Goal: Transaction & Acquisition: Purchase product/service

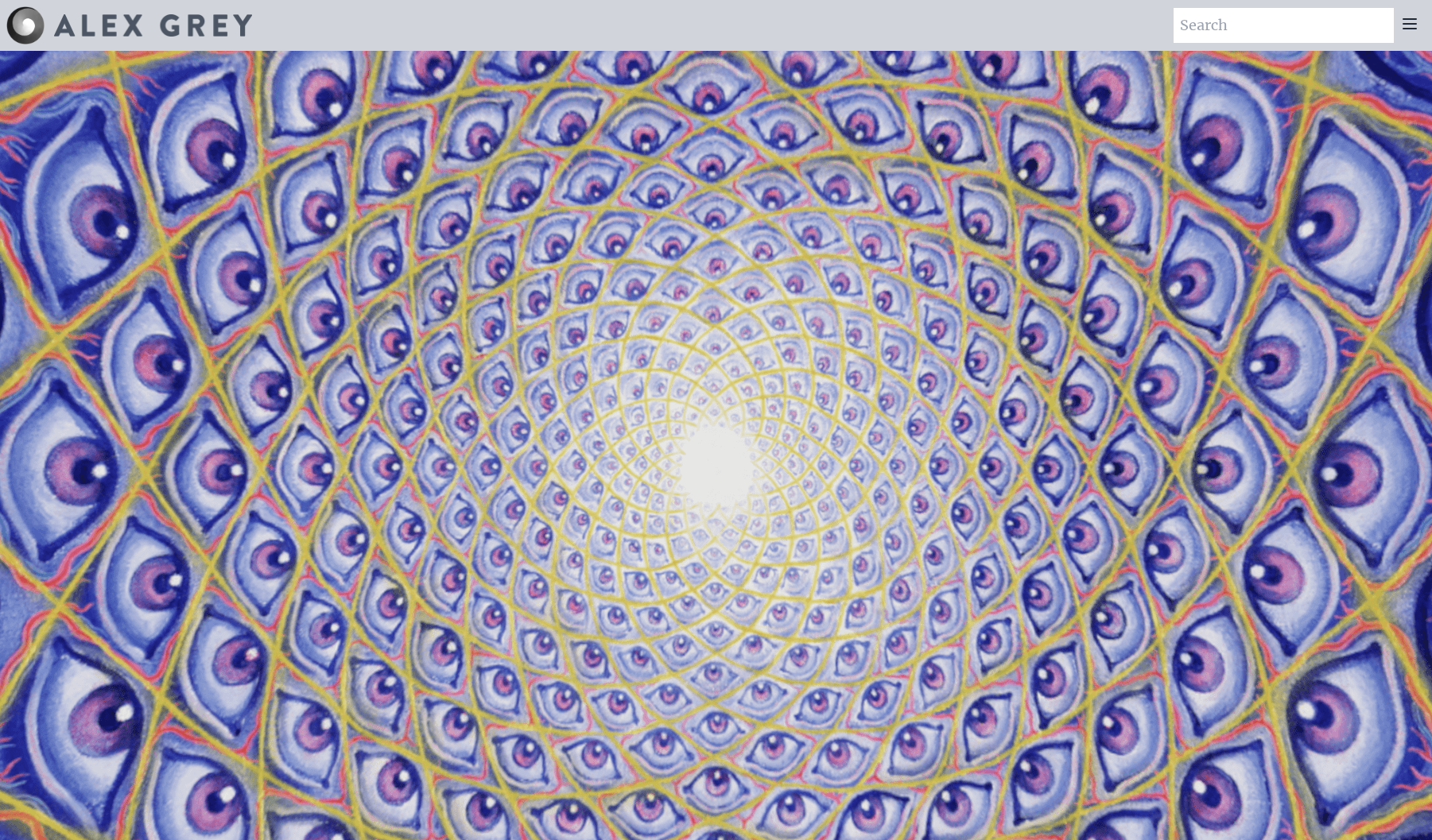
click at [1417, 20] on icon at bounding box center [1410, 24] width 19 height 19
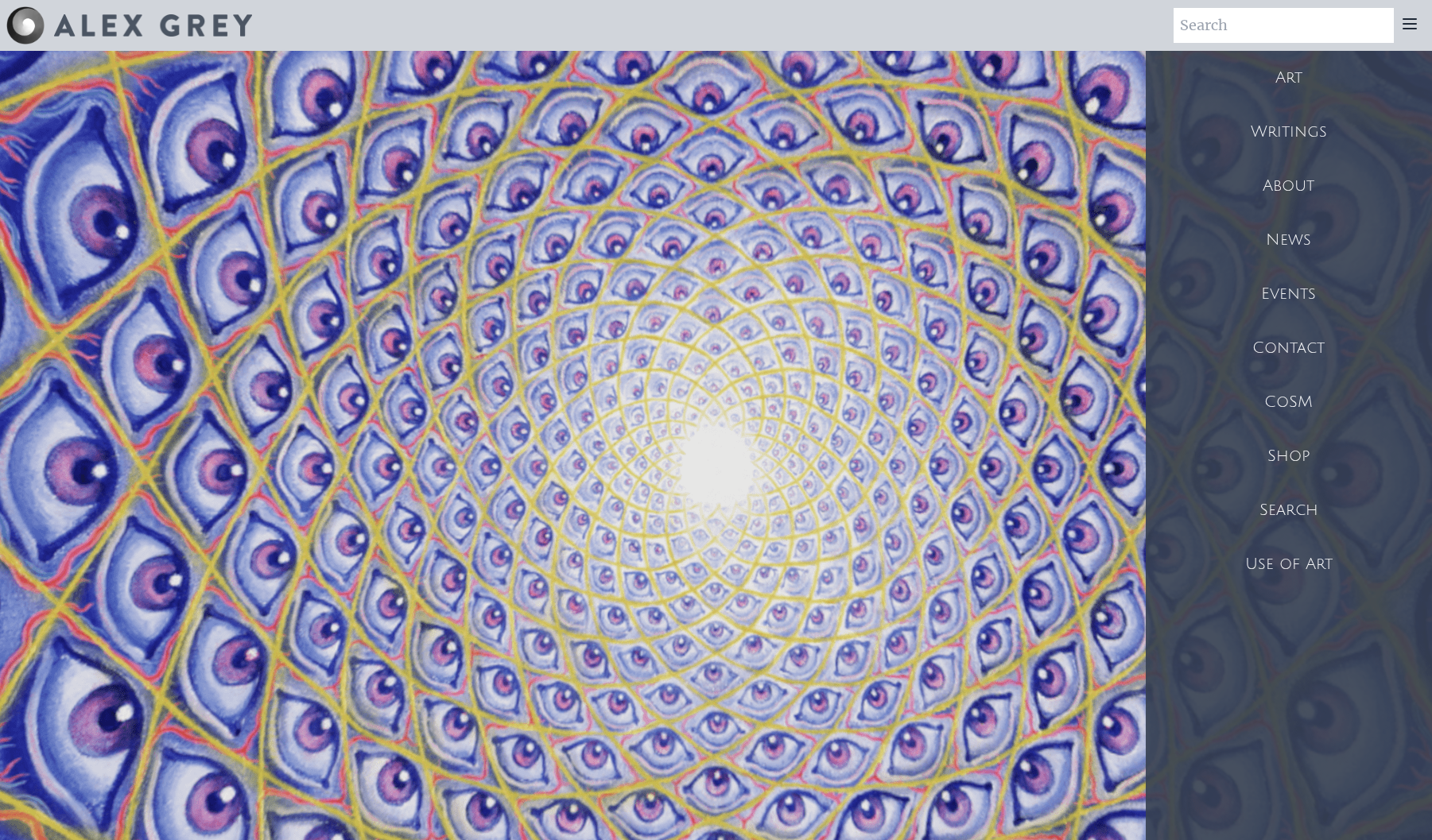
click at [1295, 74] on div "Art" at bounding box center [1289, 78] width 287 height 54
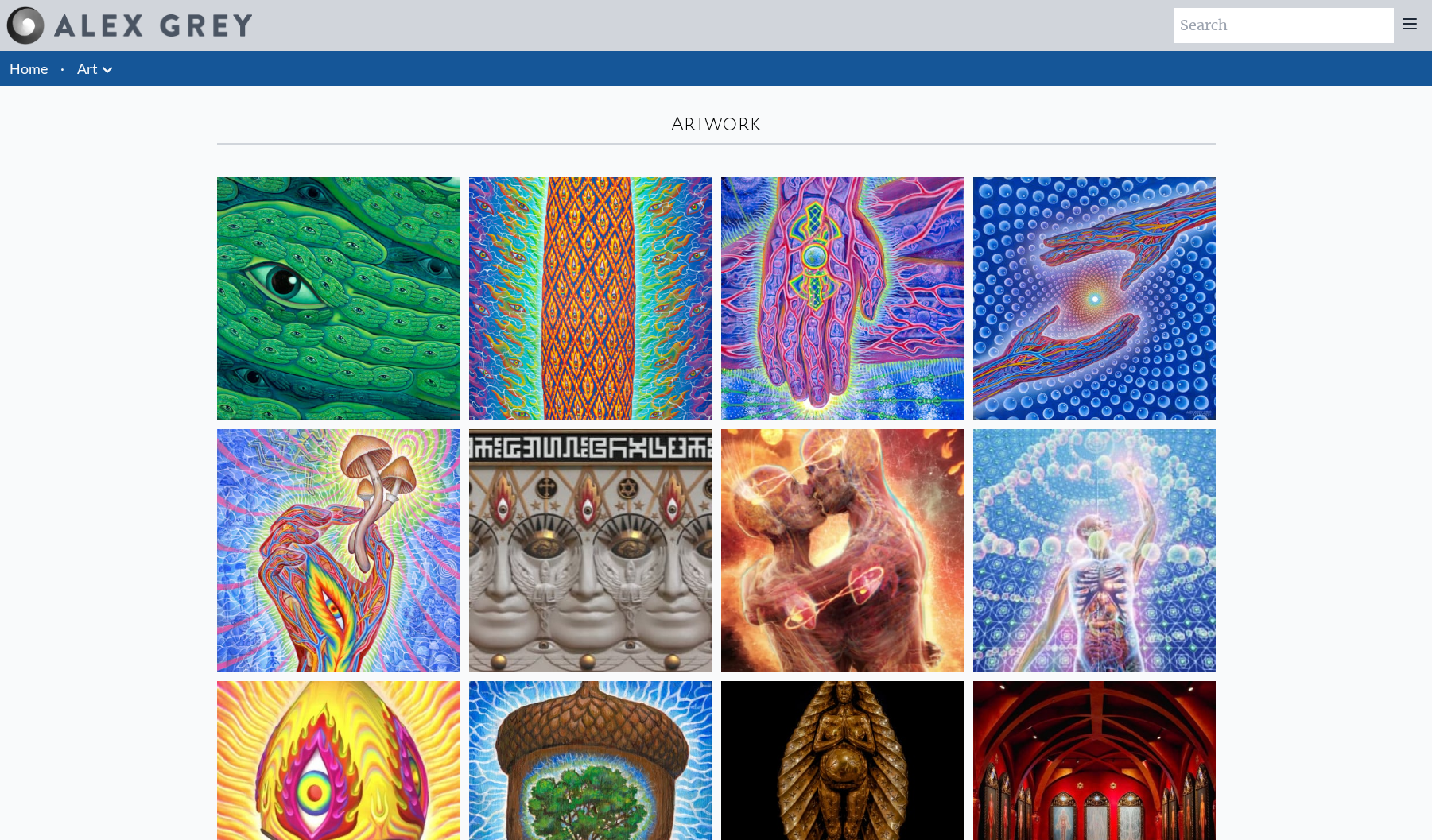
click at [585, 457] on img at bounding box center [590, 550] width 242 height 242
click at [747, 407] on img at bounding box center [843, 298] width 242 height 242
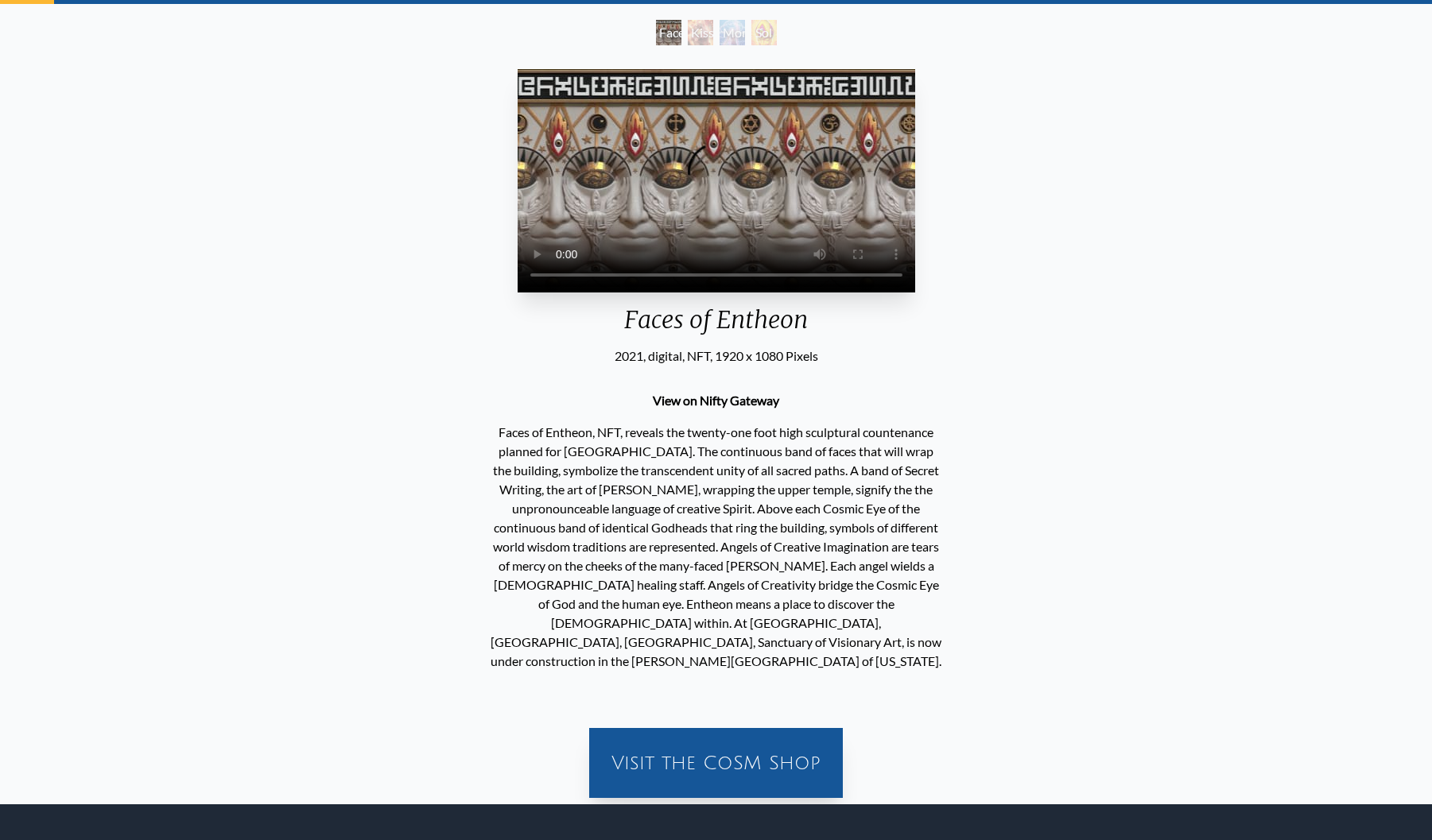
scroll to position [86, 0]
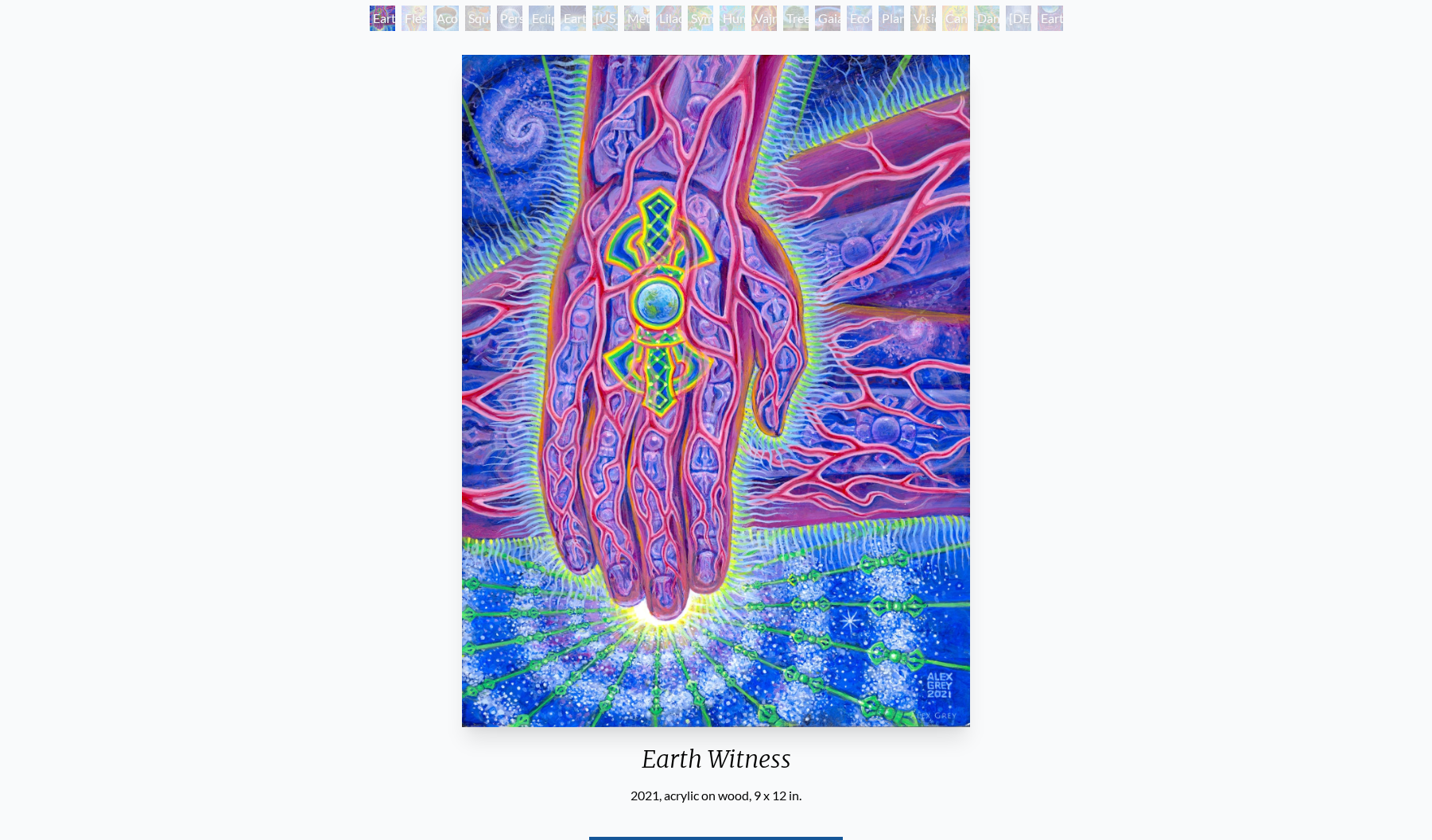
scroll to position [373, 0]
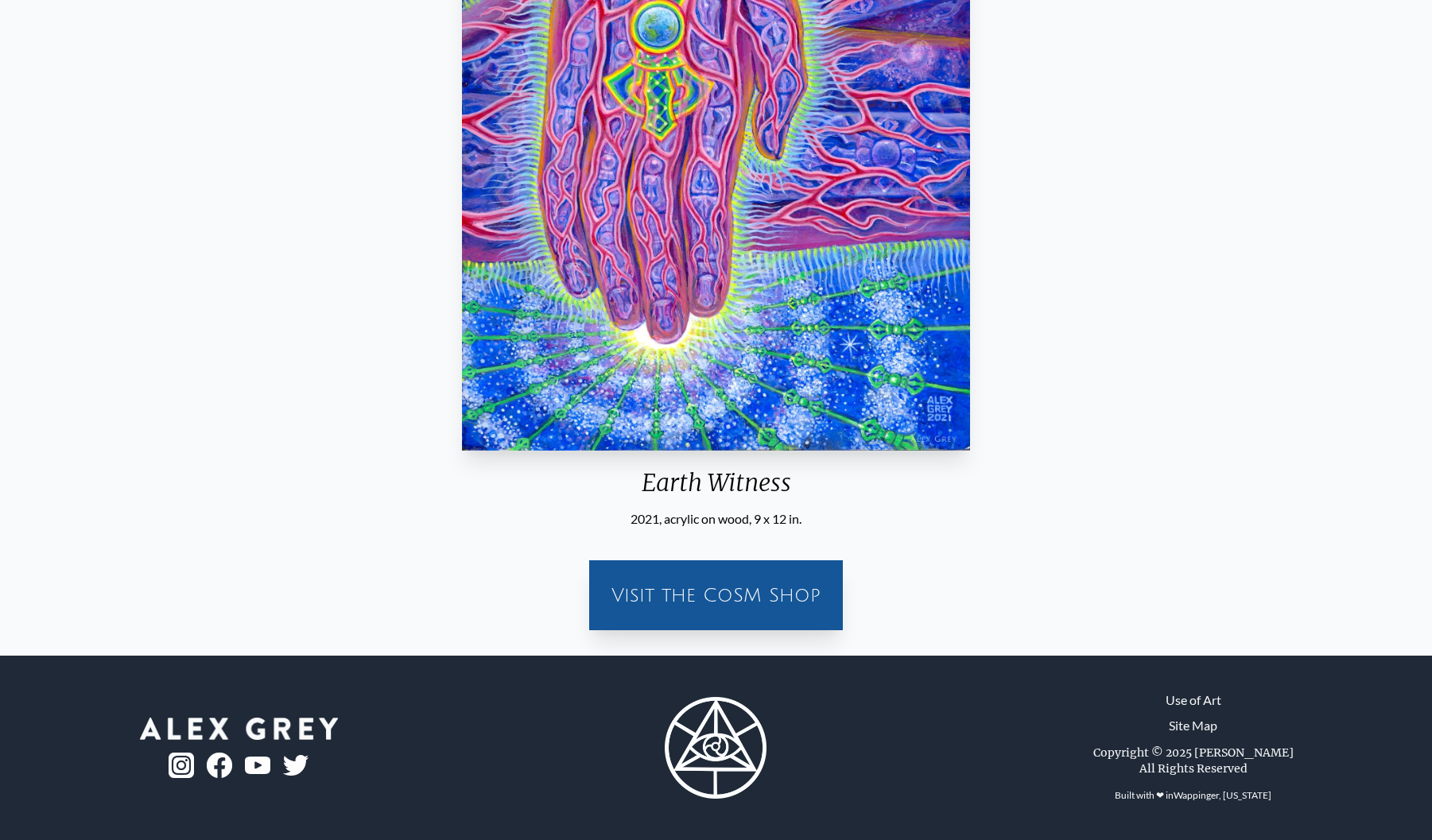
click at [670, 617] on div "Visit the CoSM Shop" at bounding box center [716, 595] width 235 height 51
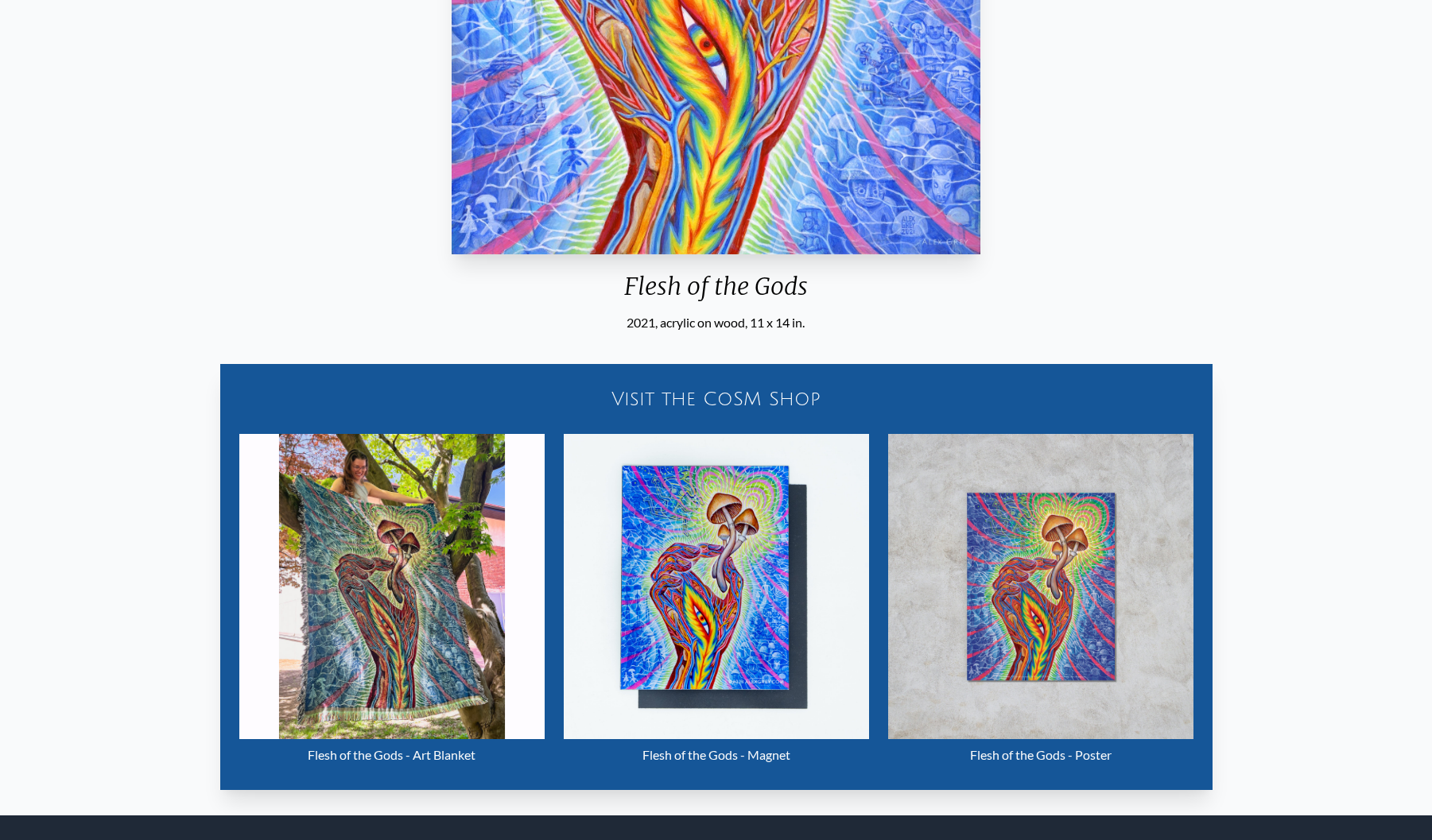
scroll to position [729, 0]
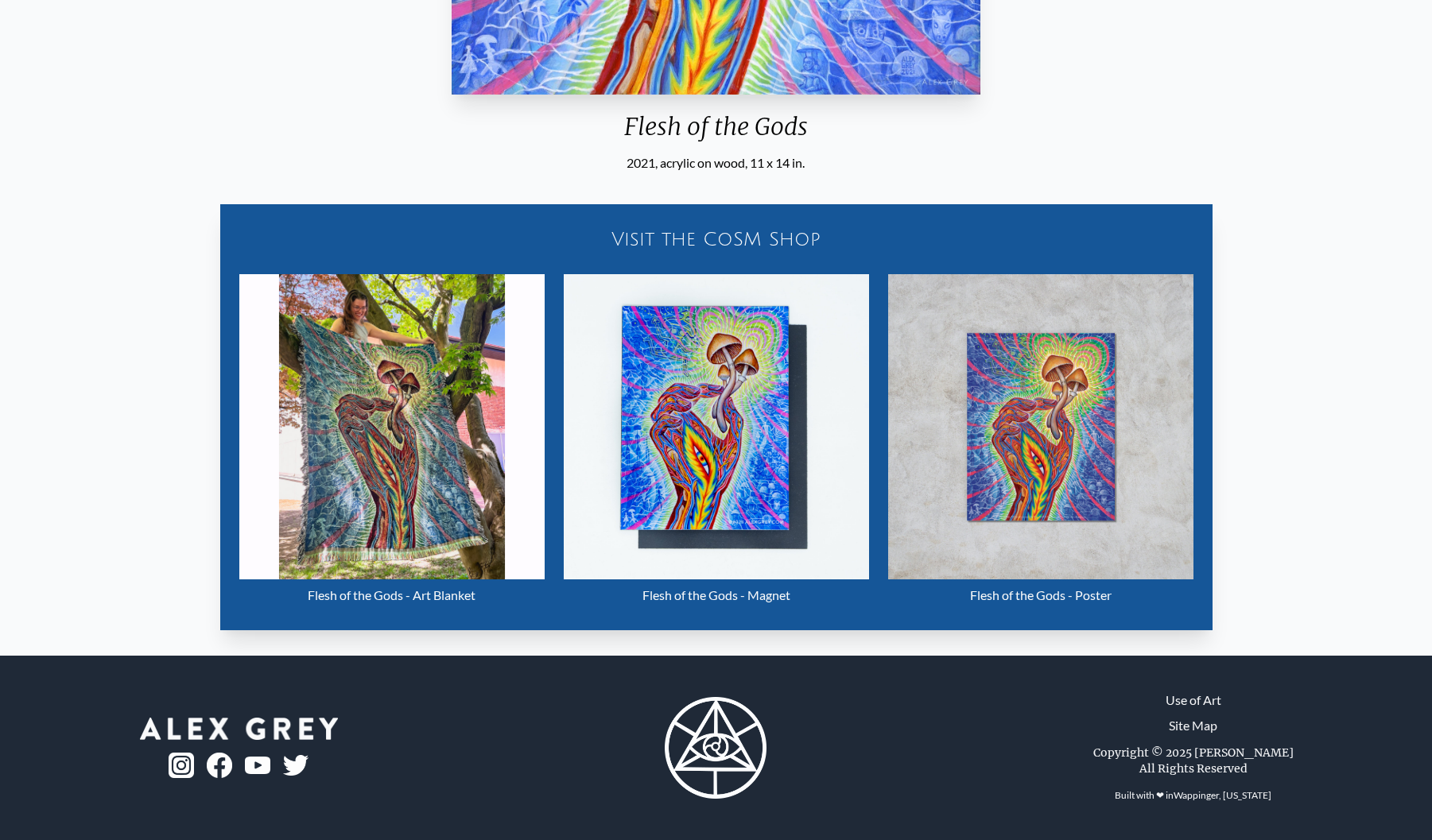
click at [685, 411] on img "2 / 22" at bounding box center [716, 427] width 305 height 305
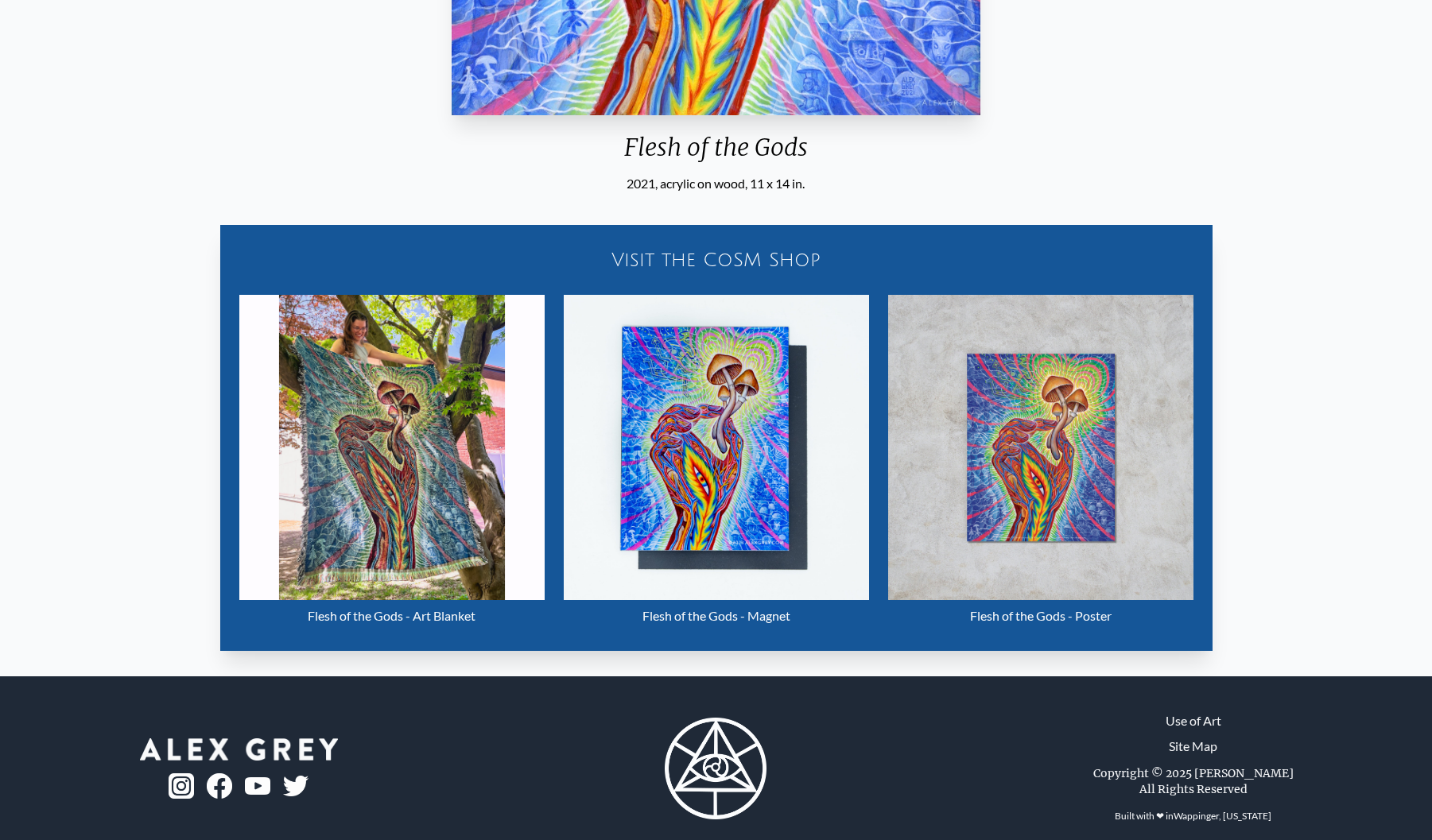
scroll to position [704, 0]
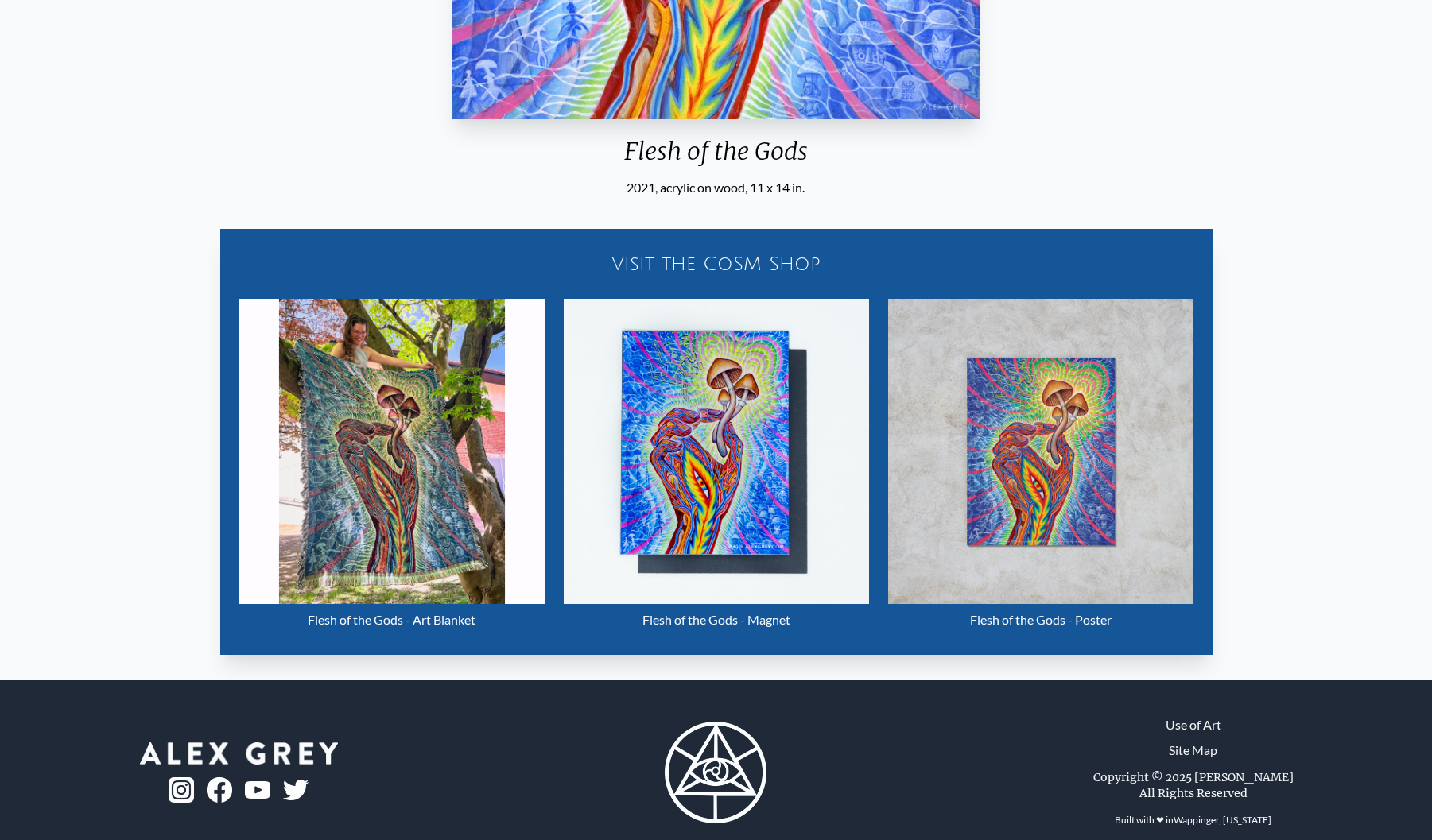
click at [386, 448] on img "2 / 22" at bounding box center [392, 452] width 305 height 305
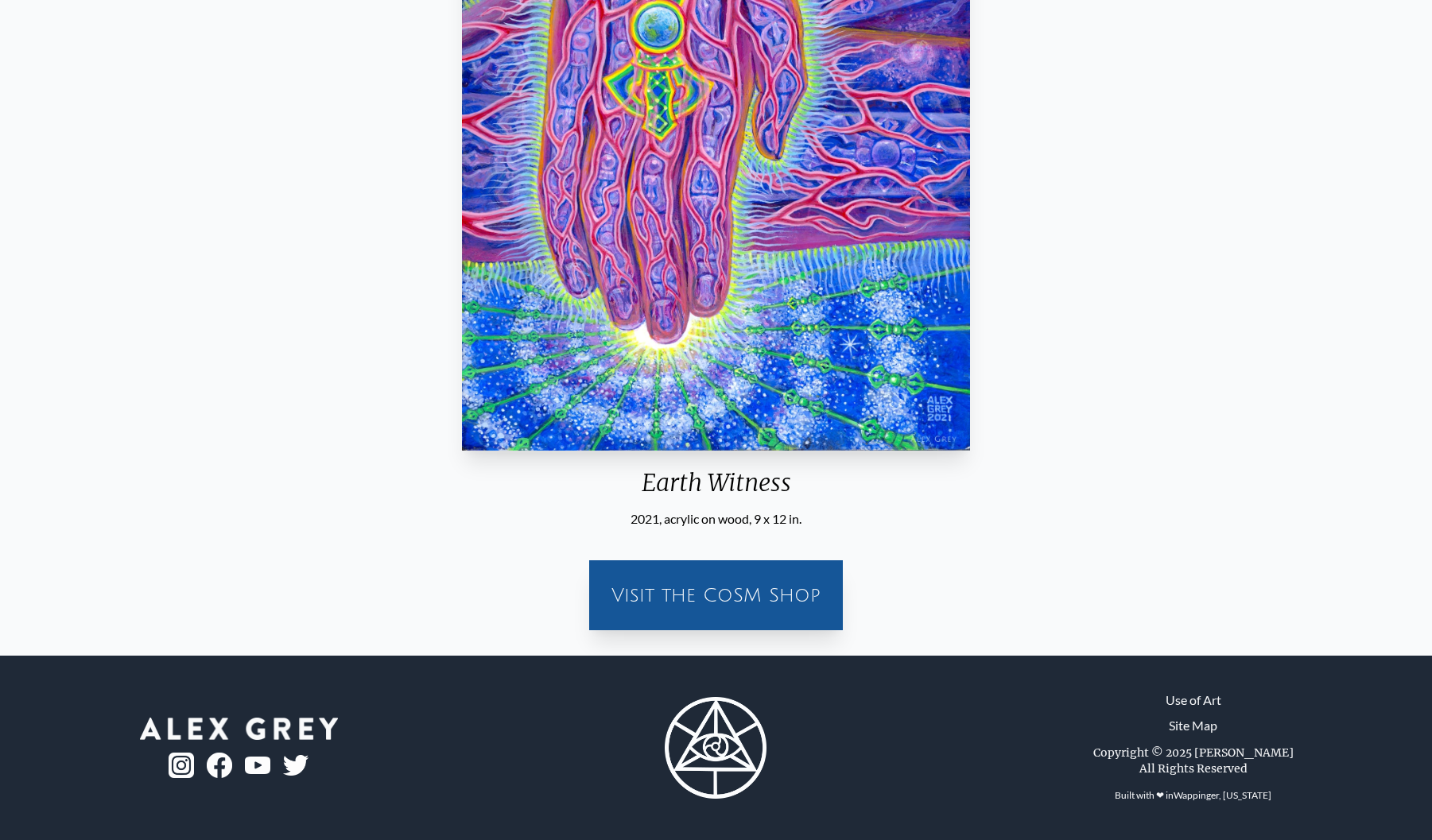
scroll to position [373, 0]
click at [675, 613] on div "Visit the CoSM Shop" at bounding box center [716, 595] width 235 height 51
click at [764, 590] on div "Visit the CoSM Shop" at bounding box center [716, 595] width 235 height 51
